Goal: Answer question/provide support: Share knowledge or assist other users

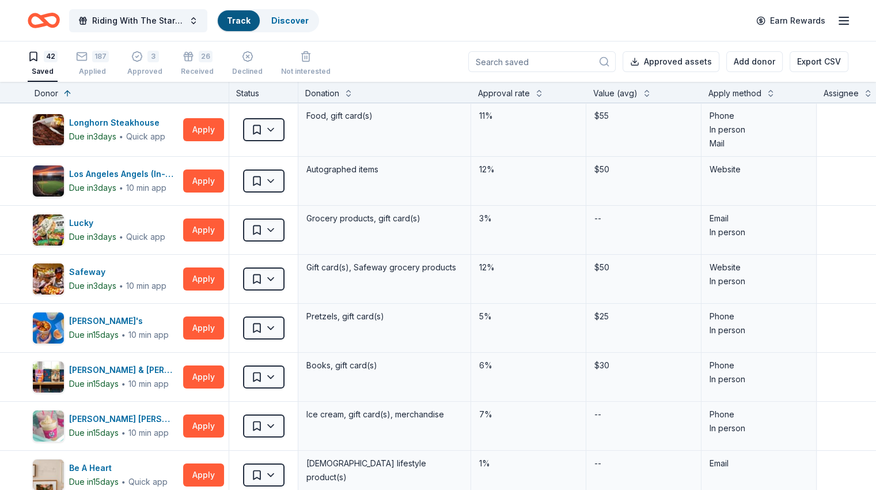
drag, startPoint x: 110, startPoint y: 68, endPoint x: 521, endPoint y: 63, distance: 411.4
click at [109, 68] on div "Applied" at bounding box center [92, 71] width 33 height 9
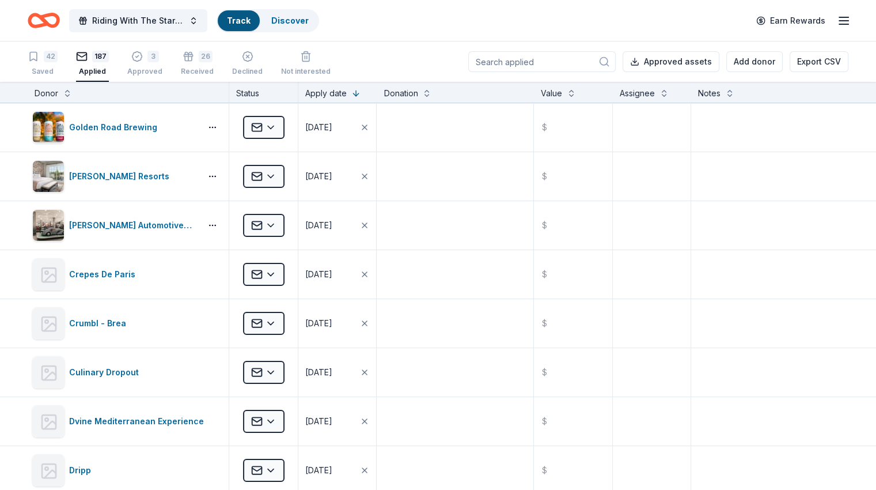
click at [521, 63] on input at bounding box center [542, 61] width 148 height 21
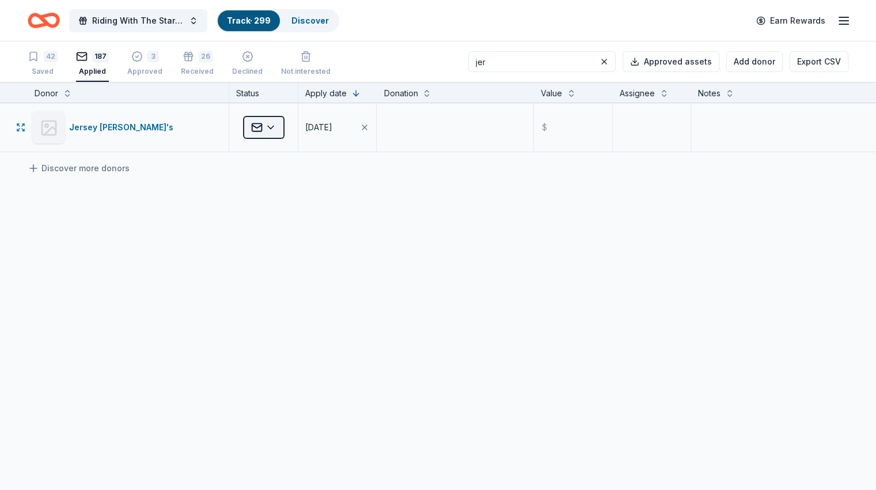
click at [294, 130] on html "Riding With The Stars Gala Track · 299 Discover Earn Rewards 42 Saved 187 Appli…" at bounding box center [438, 245] width 876 height 490
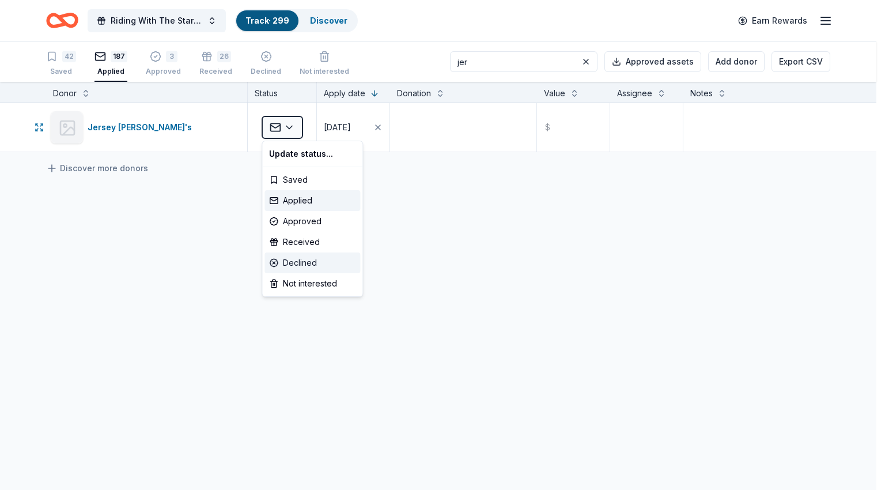
click at [293, 262] on div "Declined" at bounding box center [312, 262] width 96 height 21
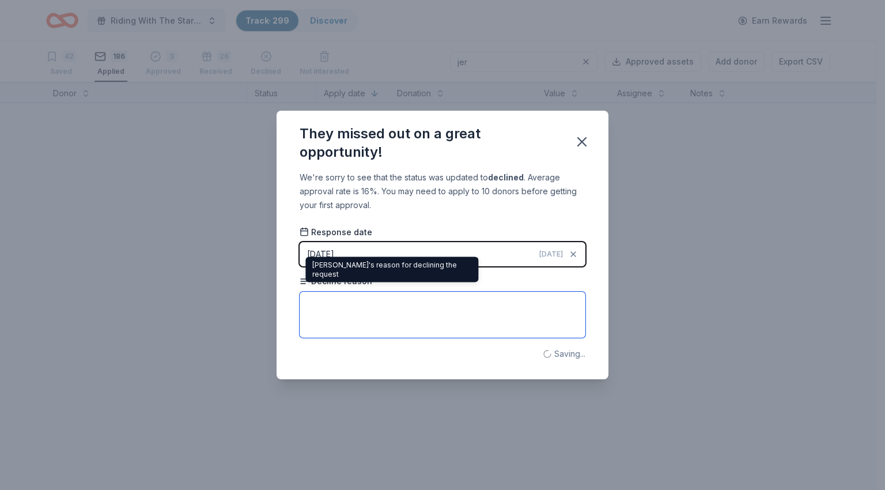
click at [339, 309] on textarea at bounding box center [443, 315] width 286 height 46
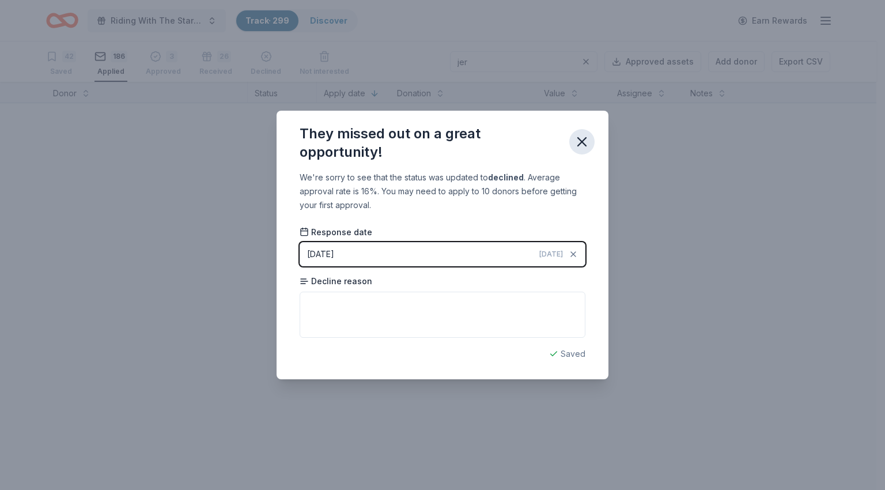
click at [583, 144] on icon "button" at bounding box center [582, 142] width 8 height 8
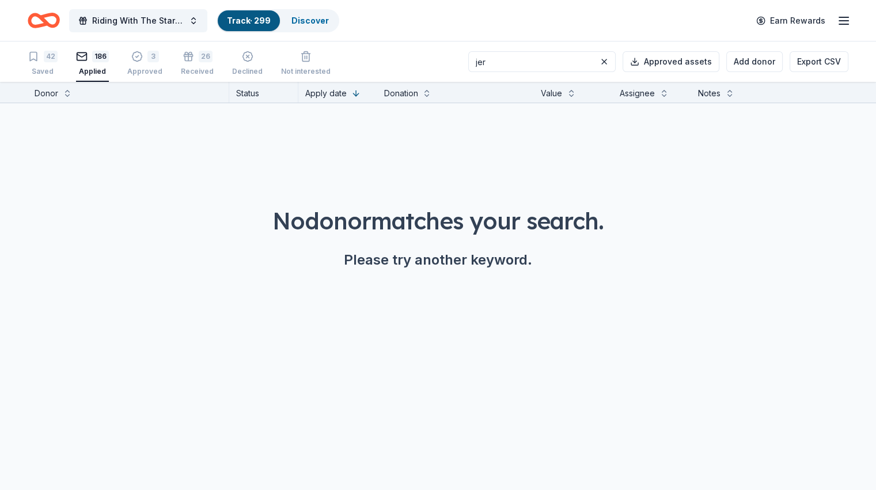
click at [540, 67] on input "jer" at bounding box center [542, 61] width 148 height 21
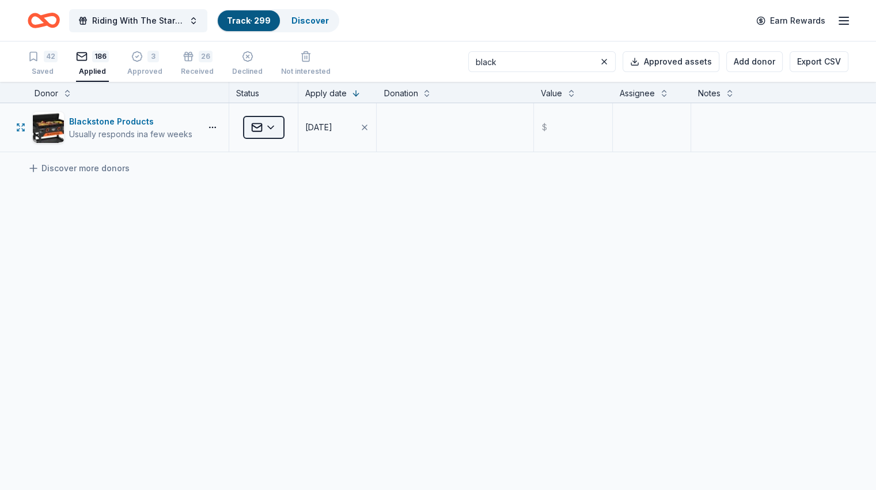
type input "black"
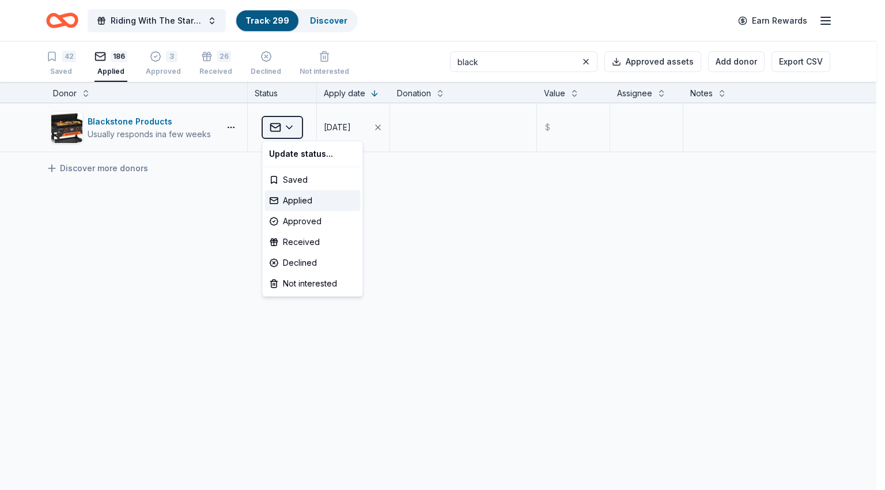
click at [282, 132] on html "Riding With The Stars Gala Track · 299 Discover Earn Rewards 42 Saved 186 Appli…" at bounding box center [442, 245] width 885 height 490
click at [307, 262] on div "Declined" at bounding box center [312, 262] width 96 height 21
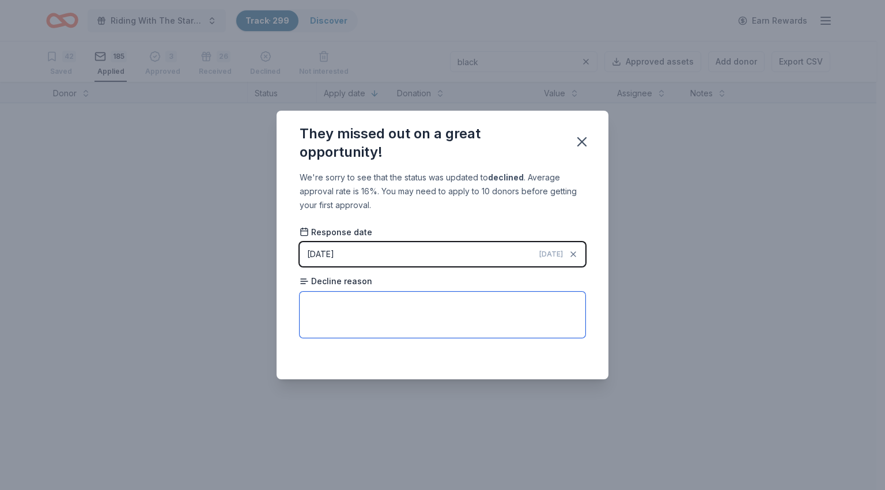
paste textarea "At this time, we are not able to donate to your event."
type textarea "At this time, we are not able to donate to your event."
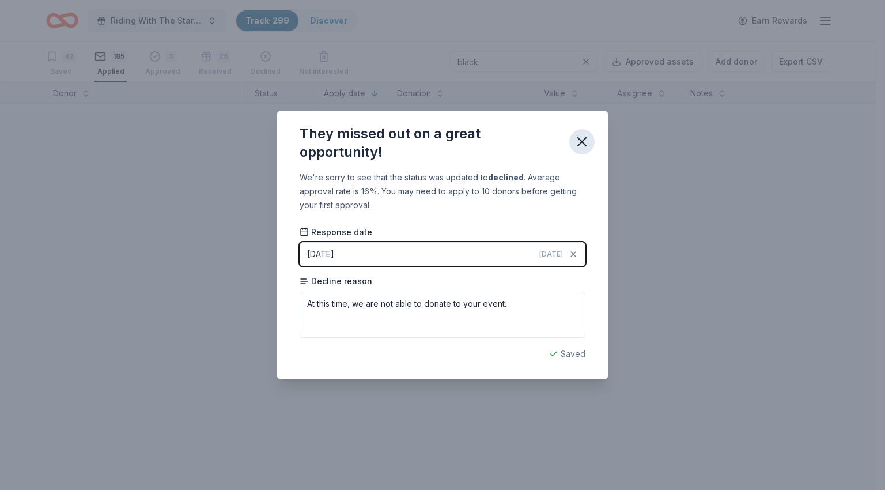
click at [585, 141] on icon "button" at bounding box center [582, 142] width 16 height 16
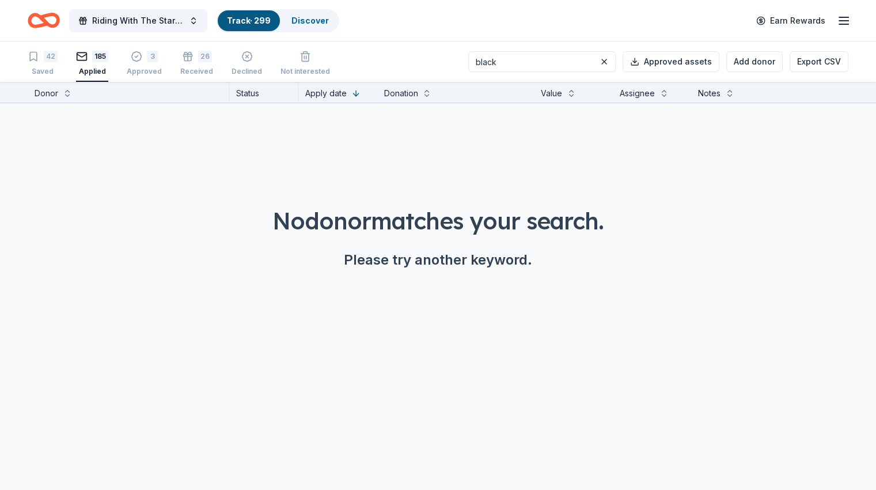
click at [564, 65] on input "black" at bounding box center [542, 61] width 148 height 21
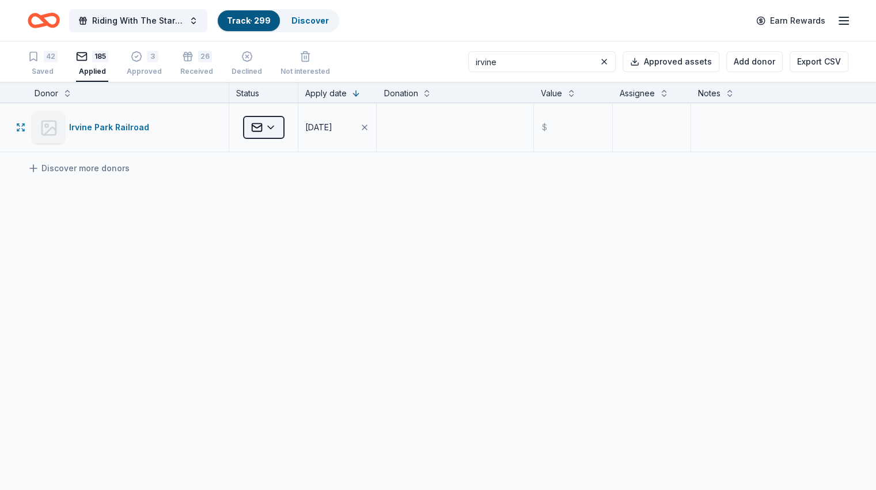
type input "irvine"
click at [294, 123] on html "Riding With The Stars Gala Track · 299 Discover Earn Rewards 42 Saved 185 Appli…" at bounding box center [438, 245] width 876 height 490
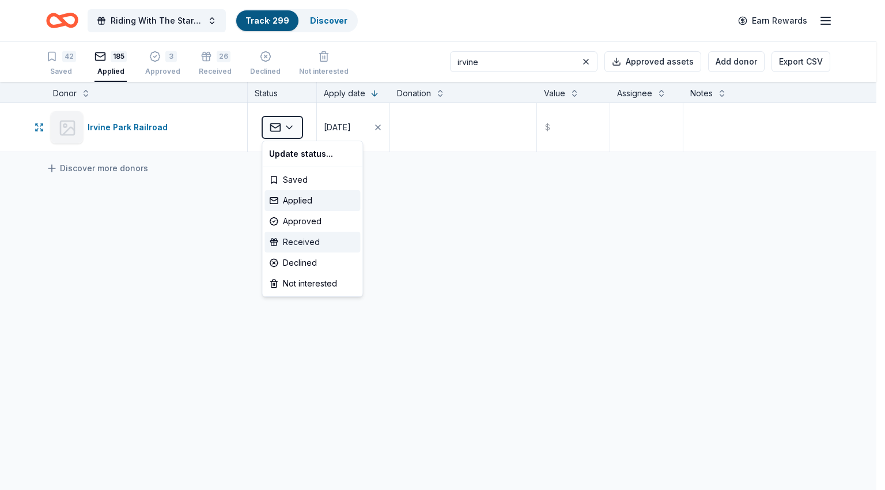
click at [300, 245] on div "Received" at bounding box center [312, 242] width 96 height 21
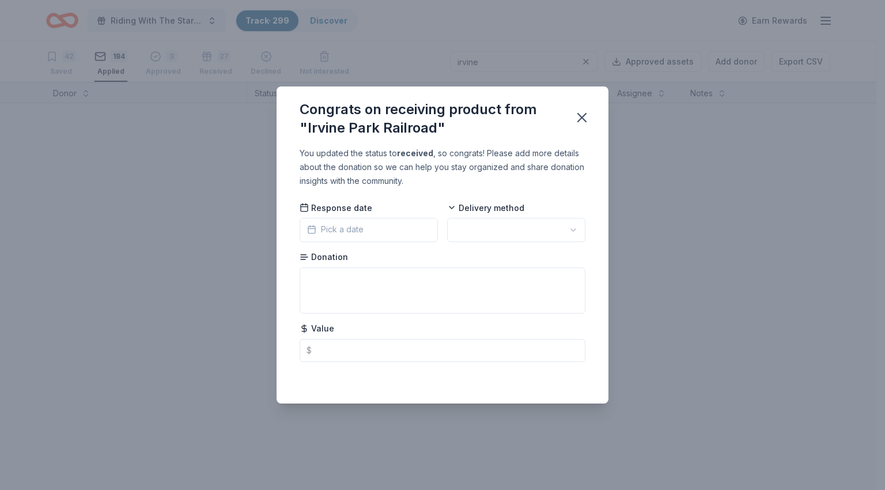
click at [347, 230] on span "Pick a date" at bounding box center [335, 229] width 56 height 14
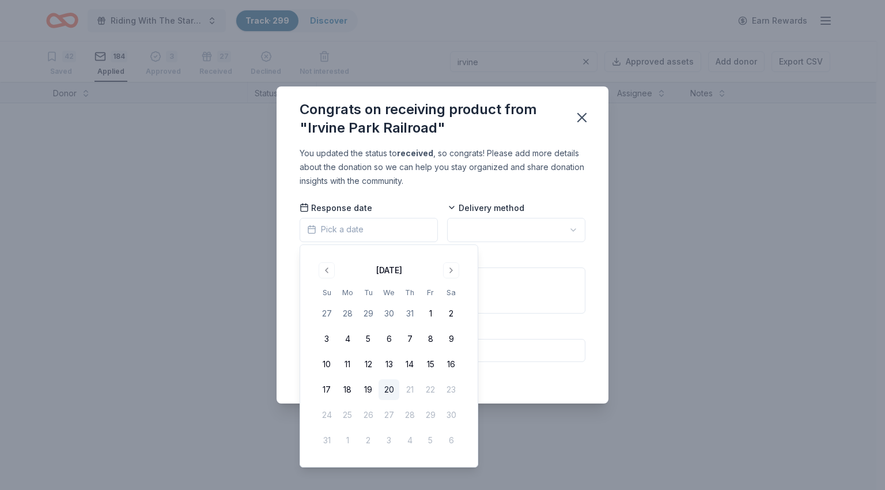
click at [384, 391] on button "20" at bounding box center [389, 389] width 21 height 21
click at [489, 224] on html "Riding With The Stars Gala Track · 299 Discover Earn Rewards 42 Saved 184 Appli…" at bounding box center [442, 245] width 885 height 490
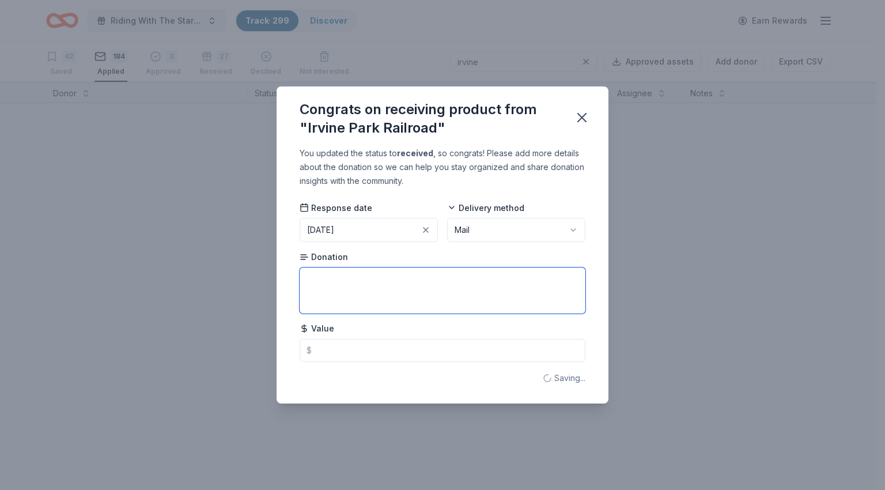
click at [428, 290] on textarea at bounding box center [443, 290] width 286 height 46
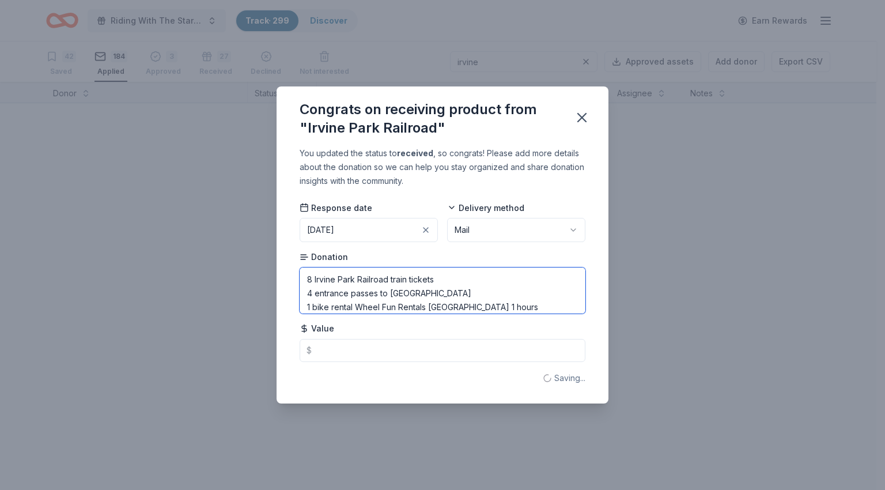
type textarea "8 Irvine Park Railroad train tickets 4 entrance passes to [GEOGRAPHIC_DATA] 1 b…"
type input "96.00"
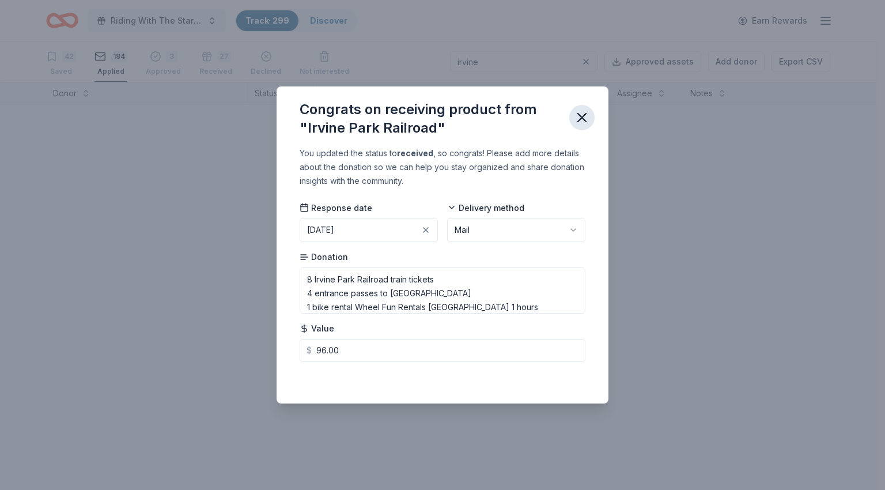
click at [585, 114] on icon "button" at bounding box center [582, 118] width 8 height 8
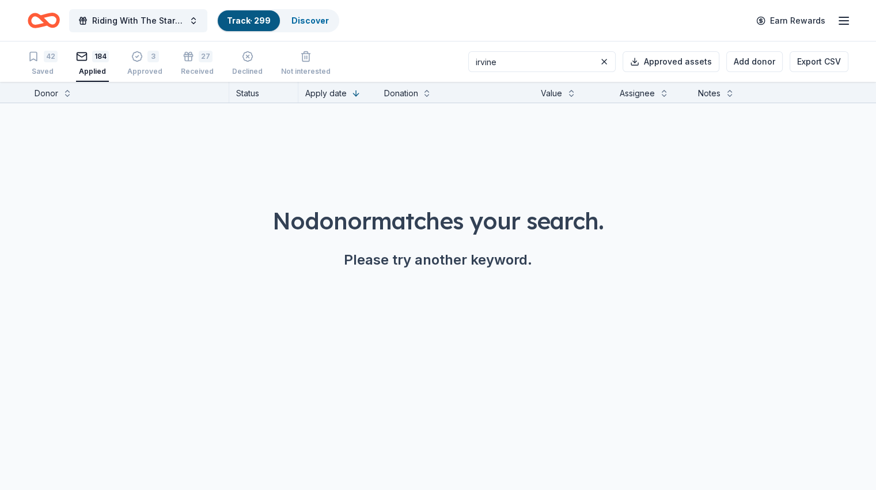
click at [546, 63] on input "irvine" at bounding box center [542, 61] width 148 height 21
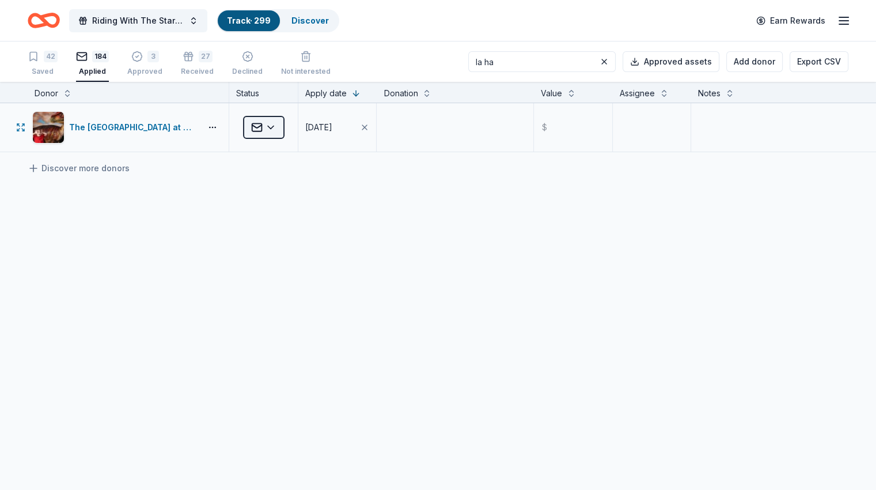
type input "la ha"
click at [288, 124] on html "Riding With The Stars Gala Track · 299 Discover Earn Rewards 42 Saved 184 Appli…" at bounding box center [438, 245] width 876 height 490
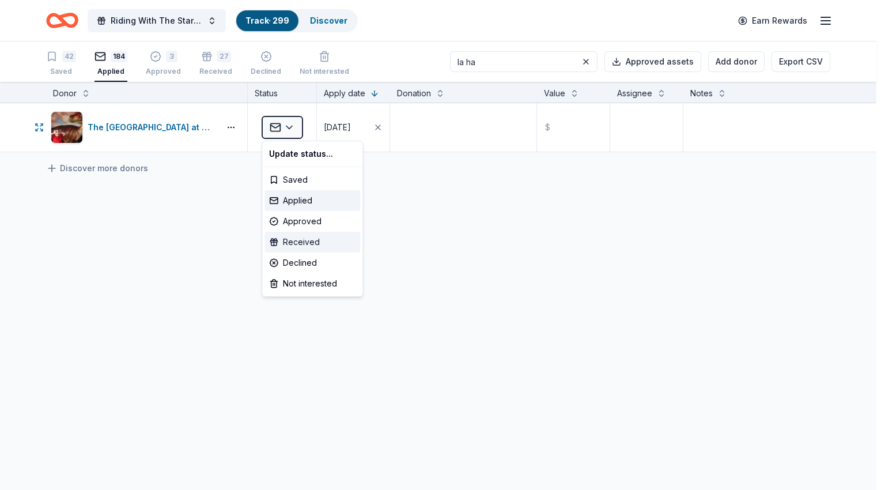
click at [307, 243] on div "Received" at bounding box center [312, 242] width 96 height 21
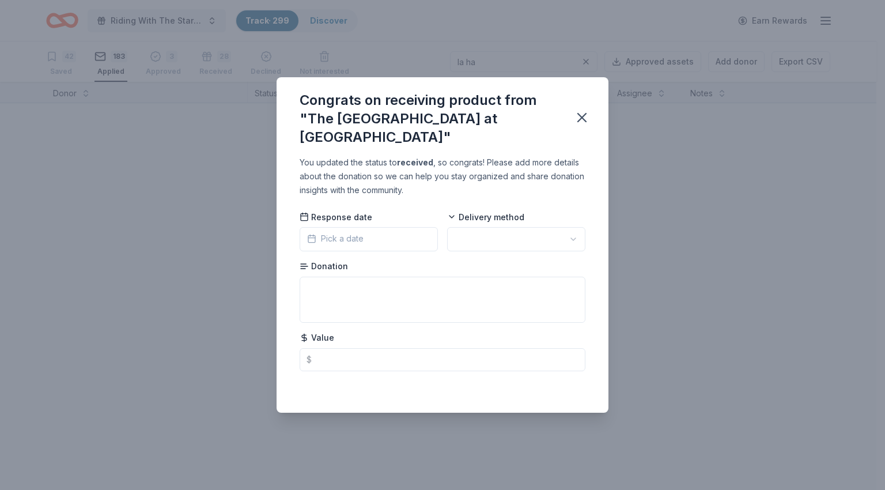
click at [390, 238] on button "Pick a date" at bounding box center [369, 239] width 138 height 24
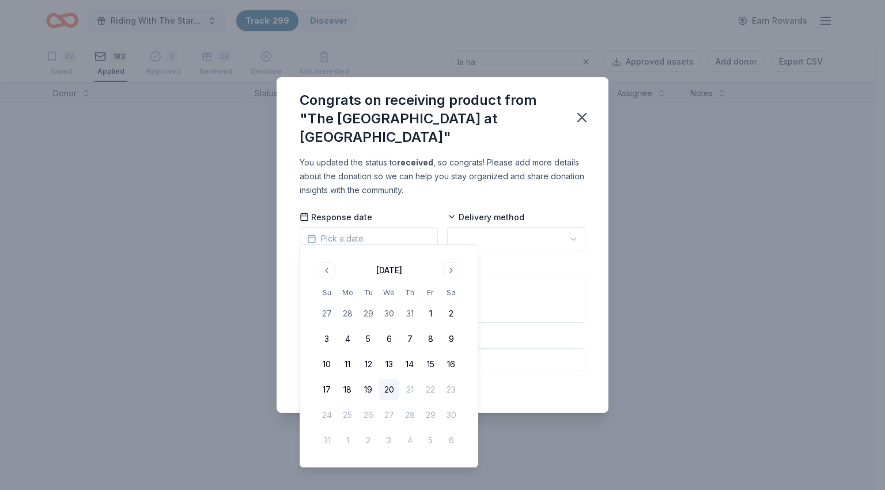
click at [390, 384] on button "20" at bounding box center [389, 389] width 21 height 21
click at [486, 229] on html "Riding With The Stars Gala Track · 299 Discover Earn Rewards 42 Saved 183 Appli…" at bounding box center [442, 245] width 885 height 490
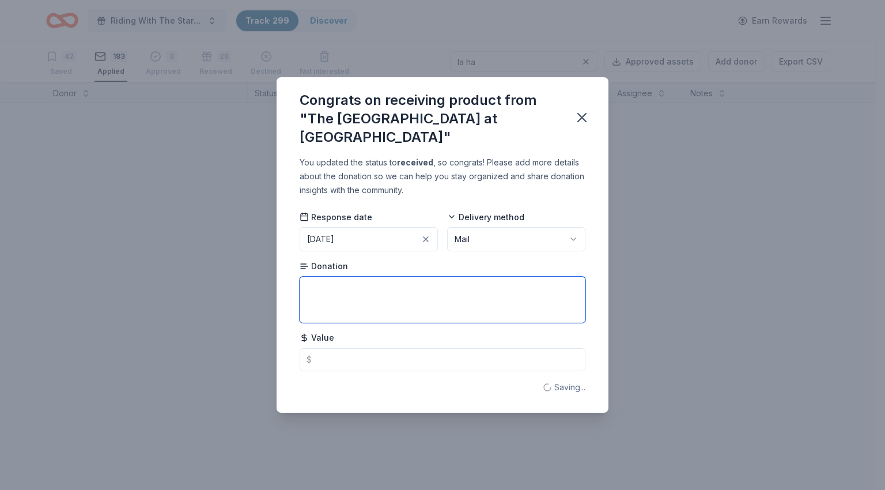
click at [433, 284] on textarea at bounding box center [443, 300] width 286 height 46
type textarea "2 admission passes"
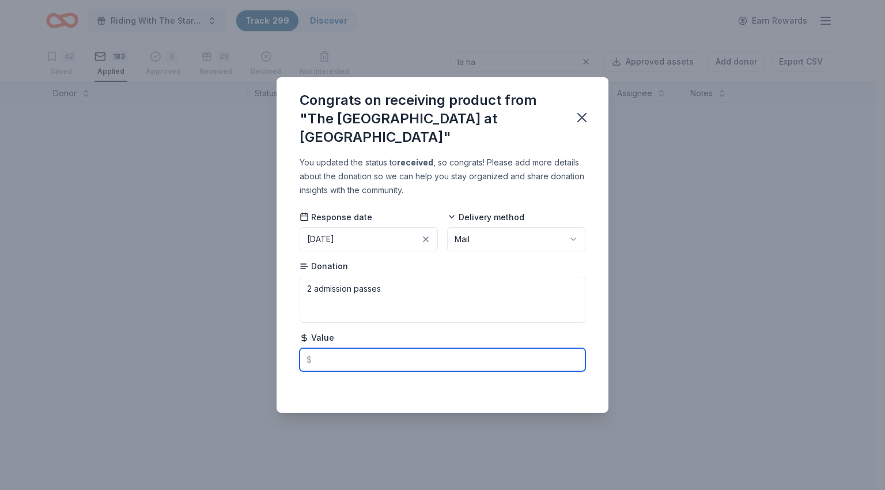
click at [395, 349] on input "text" at bounding box center [443, 359] width 286 height 23
type input "24.00"
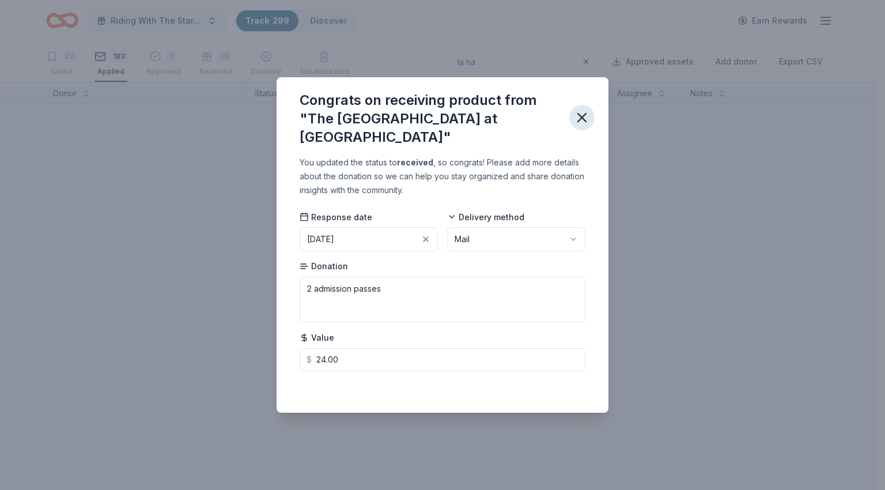
click at [590, 117] on button "button" at bounding box center [581, 117] width 25 height 25
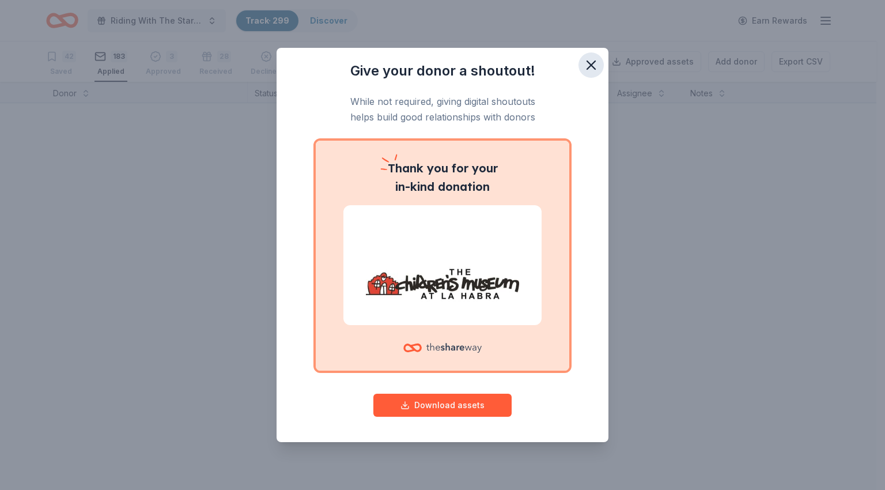
click at [598, 66] on icon "button" at bounding box center [591, 65] width 16 height 16
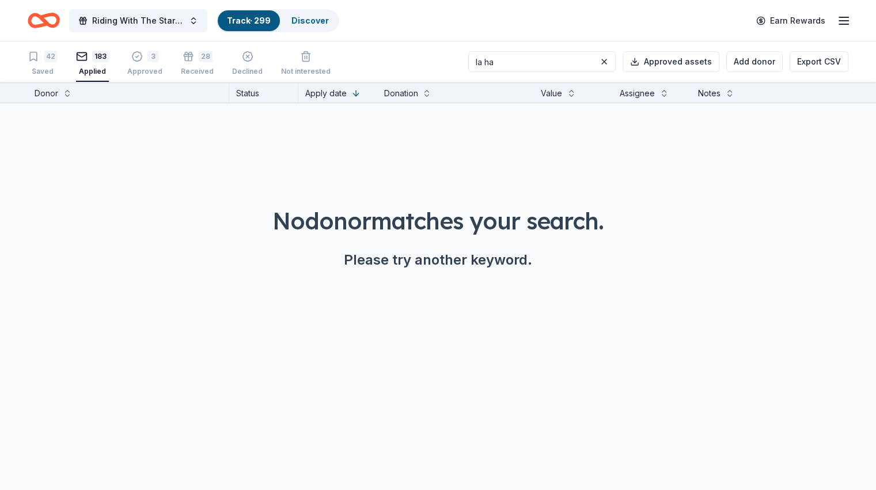
click at [560, 66] on input "la ha" at bounding box center [542, 61] width 148 height 21
type input "l"
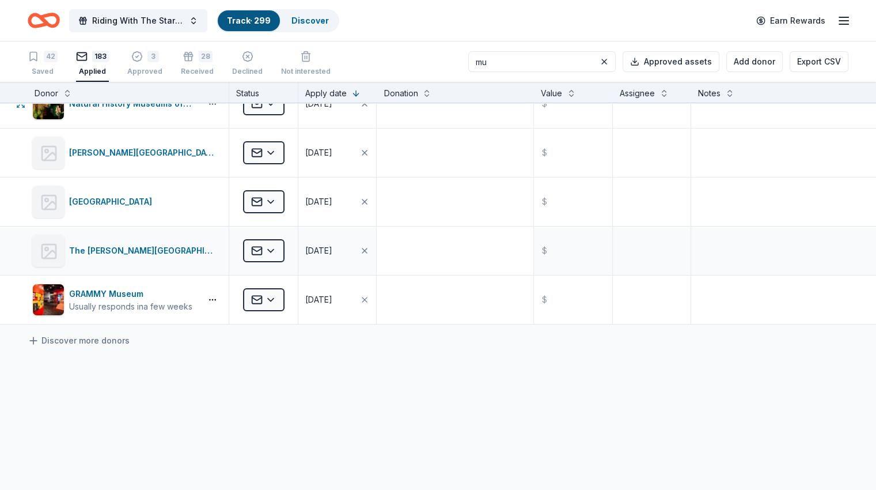
scroll to position [230, 0]
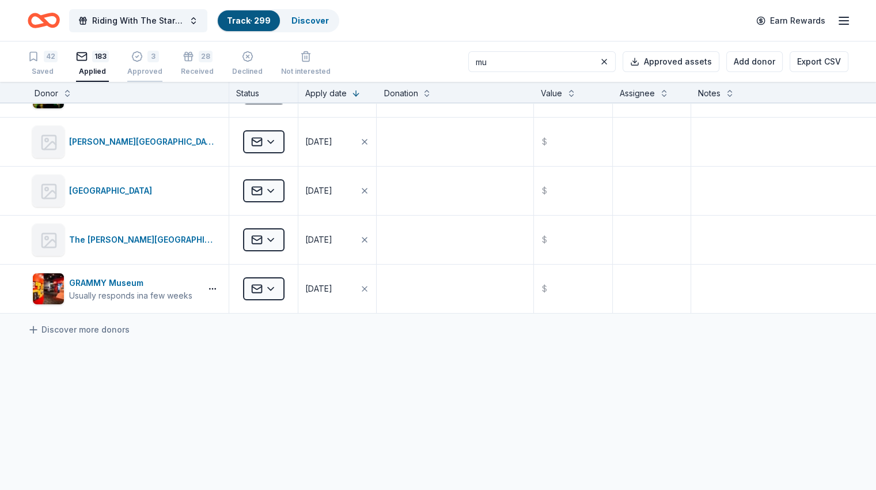
type input "mu"
click at [154, 62] on div "3 Approved" at bounding box center [144, 63] width 35 height 25
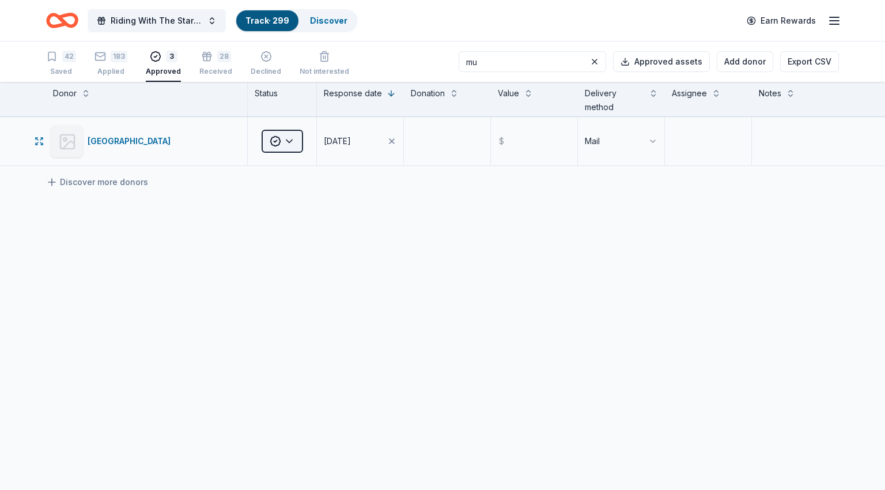
click at [289, 143] on html "Riding With The Stars Gala Track · 299 Discover Earn Rewards 42 Saved 183 Appli…" at bounding box center [442, 245] width 885 height 490
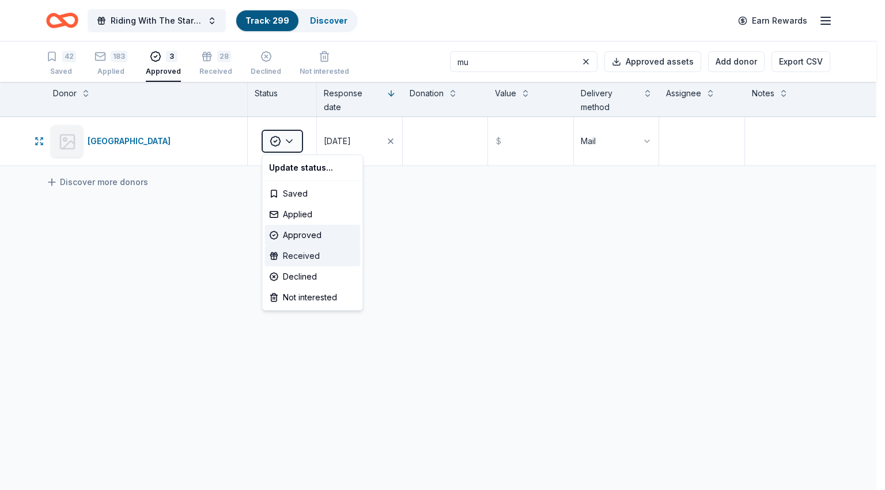
click at [311, 252] on div "Received" at bounding box center [312, 255] width 96 height 21
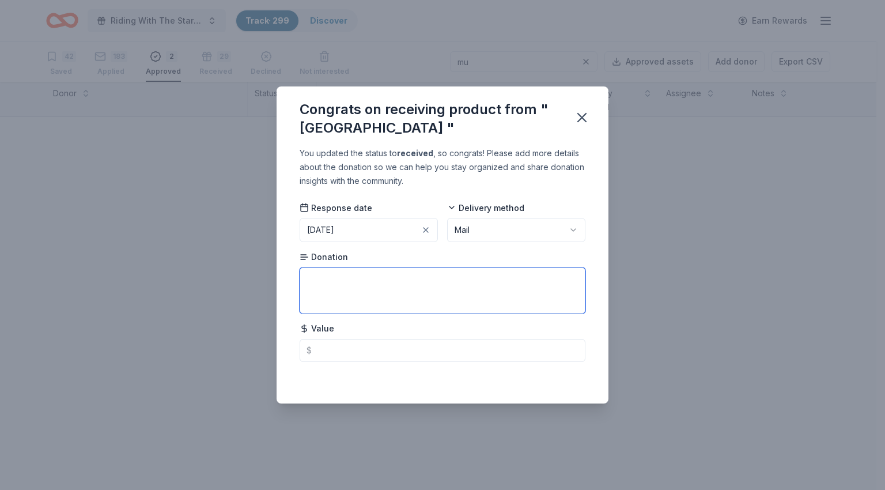
click at [363, 291] on textarea at bounding box center [443, 290] width 286 height 46
type textarea "2 admission tickets"
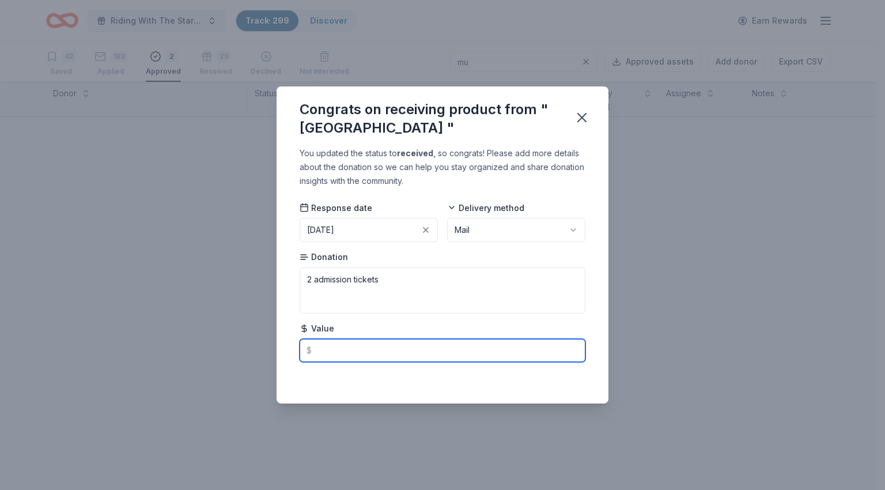
click at [399, 346] on input "text" at bounding box center [443, 350] width 286 height 23
type input "20.00"
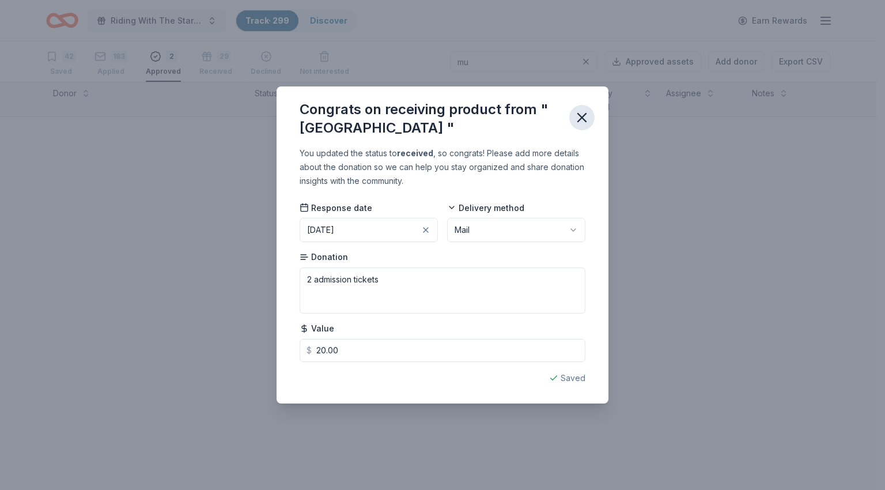
click at [588, 108] on button "button" at bounding box center [581, 117] width 25 height 25
